Goal: Information Seeking & Learning: Learn about a topic

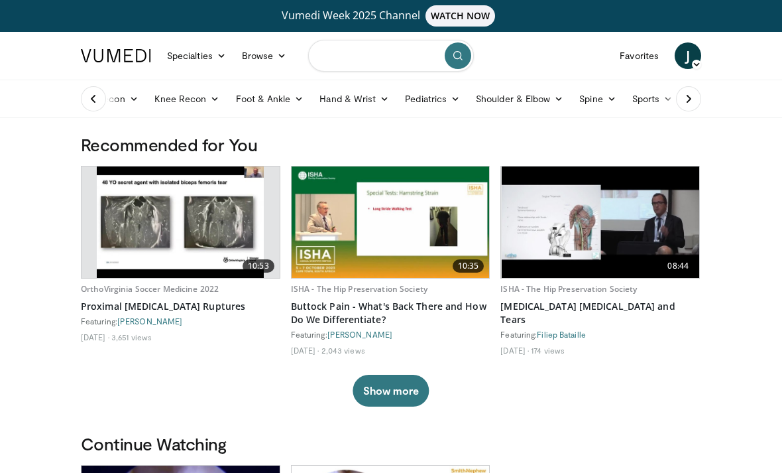
click at [367, 61] on input "Search topics, interventions" at bounding box center [391, 56] width 166 height 32
type input "**********"
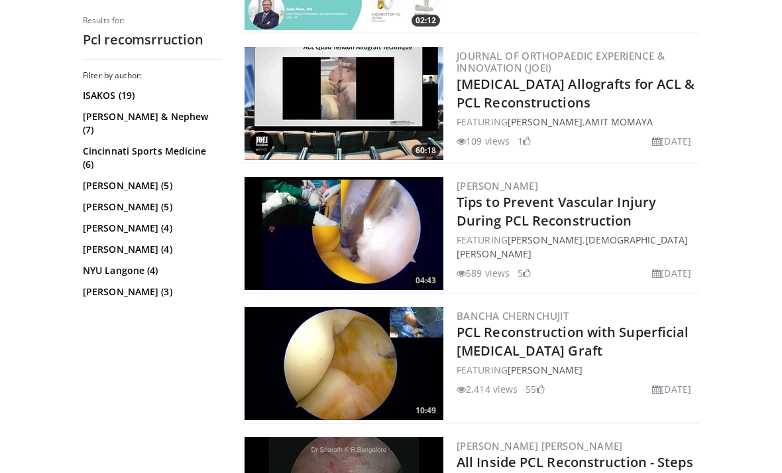
scroll to position [784, 0]
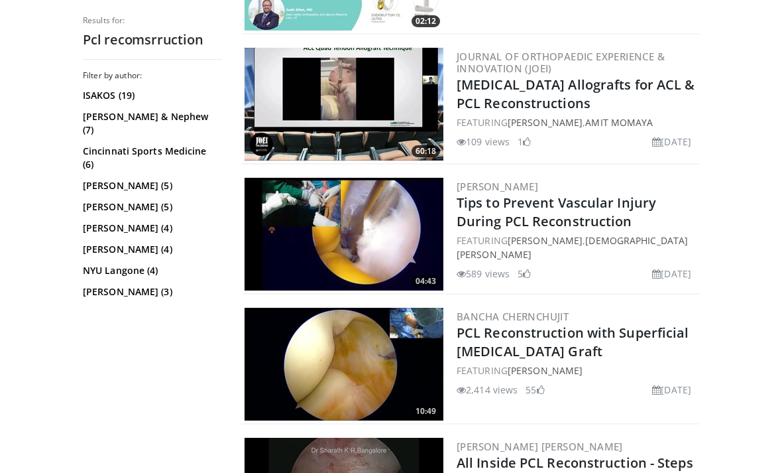
click at [571, 219] on link "Tips to Prevent Vascular Injury During PCL Reconstruction" at bounding box center [557, 212] width 200 height 36
click at [383, 194] on img at bounding box center [344, 234] width 199 height 113
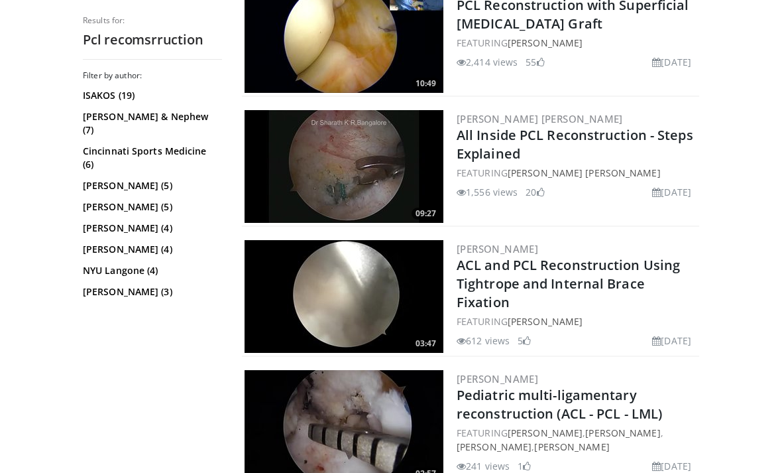
scroll to position [1111, 0]
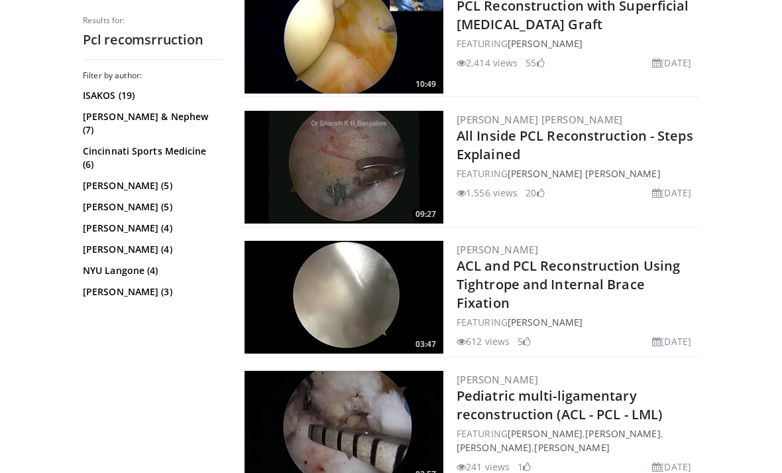
click at [578, 154] on h2 "All Inside PCL Reconstruction - Steps Explained" at bounding box center [577, 145] width 240 height 37
click at [358, 156] on img at bounding box center [344, 167] width 199 height 113
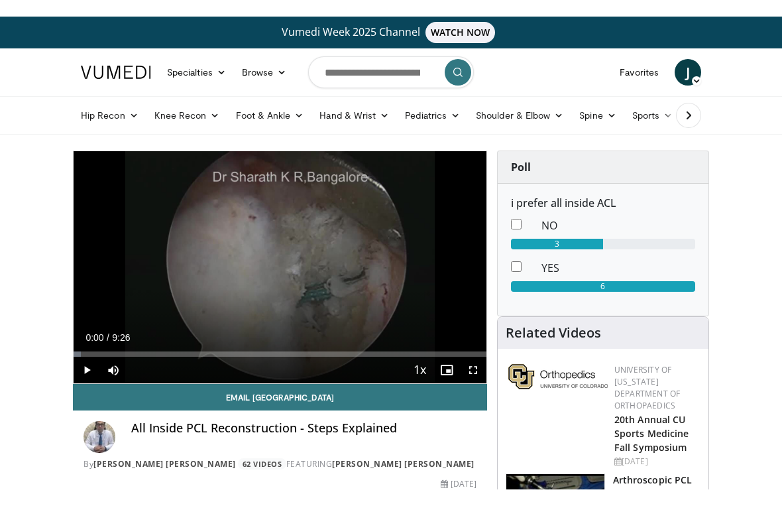
scroll to position [16, 0]
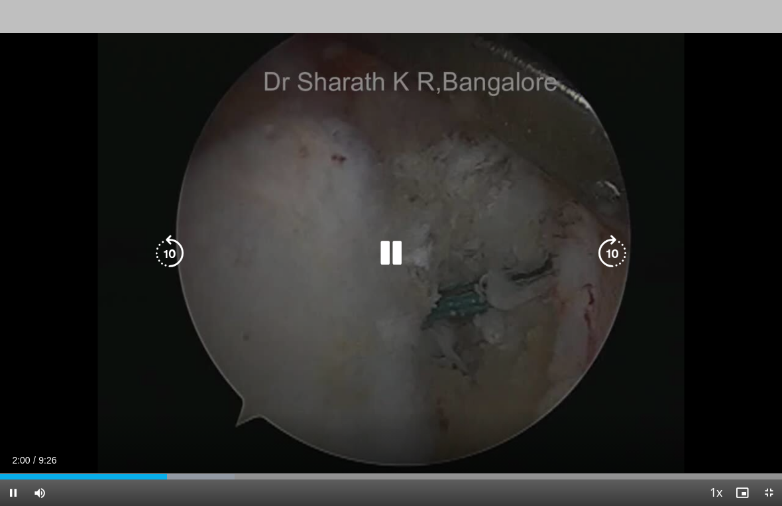
click at [402, 256] on icon "Video Player" at bounding box center [391, 253] width 37 height 37
click at [383, 261] on icon "Video Player" at bounding box center [391, 253] width 37 height 37
click at [731, 400] on div "10 seconds Tap to unmute" at bounding box center [391, 253] width 782 height 506
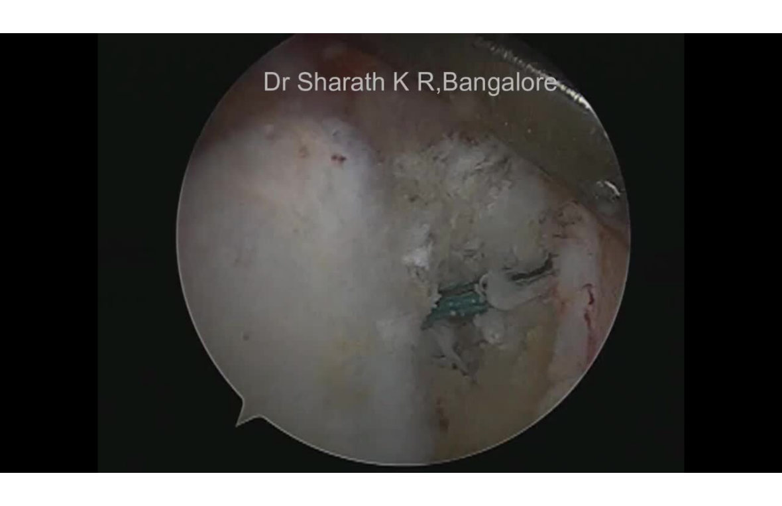
click at [735, 387] on div "10 seconds Tap to unmute" at bounding box center [391, 253] width 782 height 506
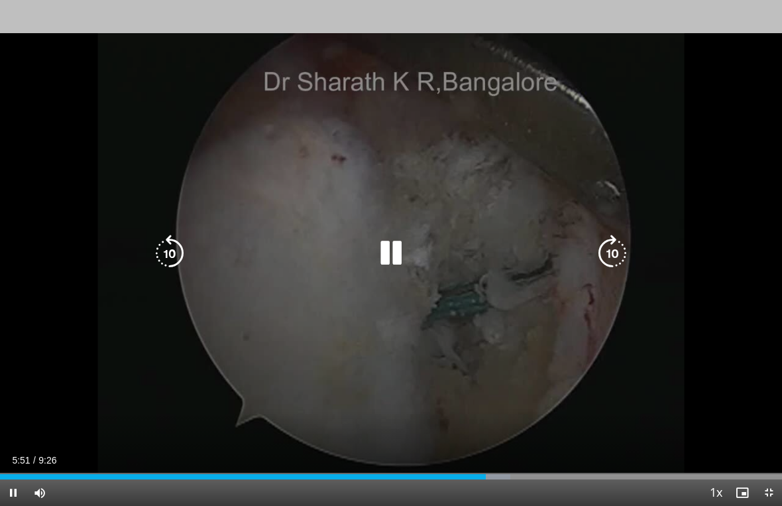
click at [714, 407] on div "10 seconds Tap to unmute" at bounding box center [391, 253] width 782 height 506
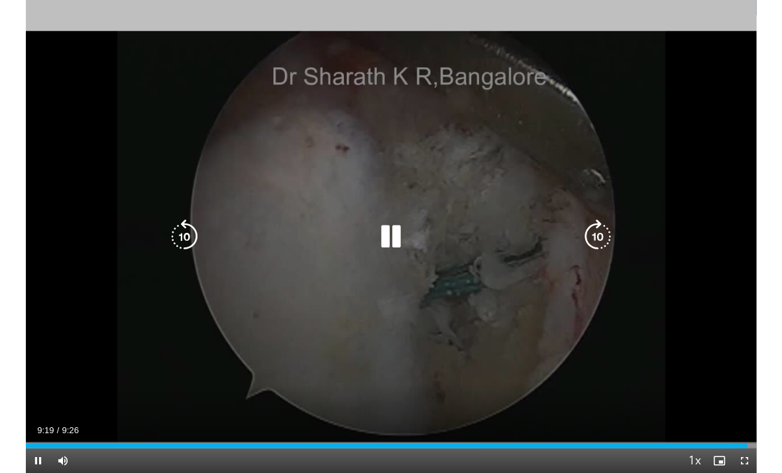
scroll to position [0, 0]
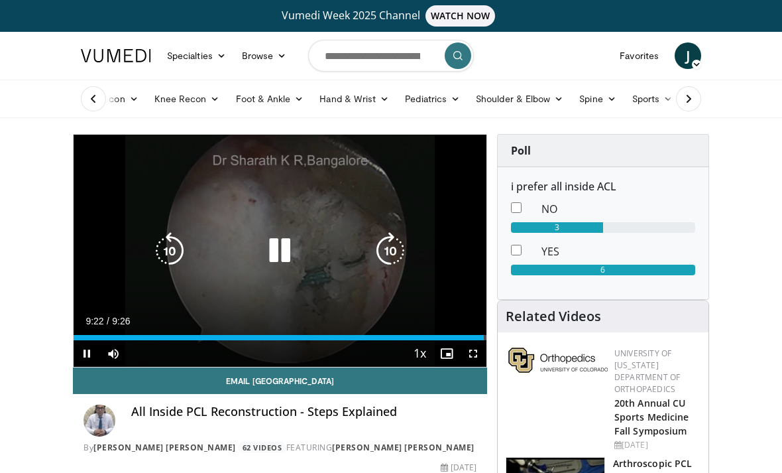
click at [278, 244] on icon "Video Player" at bounding box center [279, 250] width 37 height 37
